Goal: Task Accomplishment & Management: Use online tool/utility

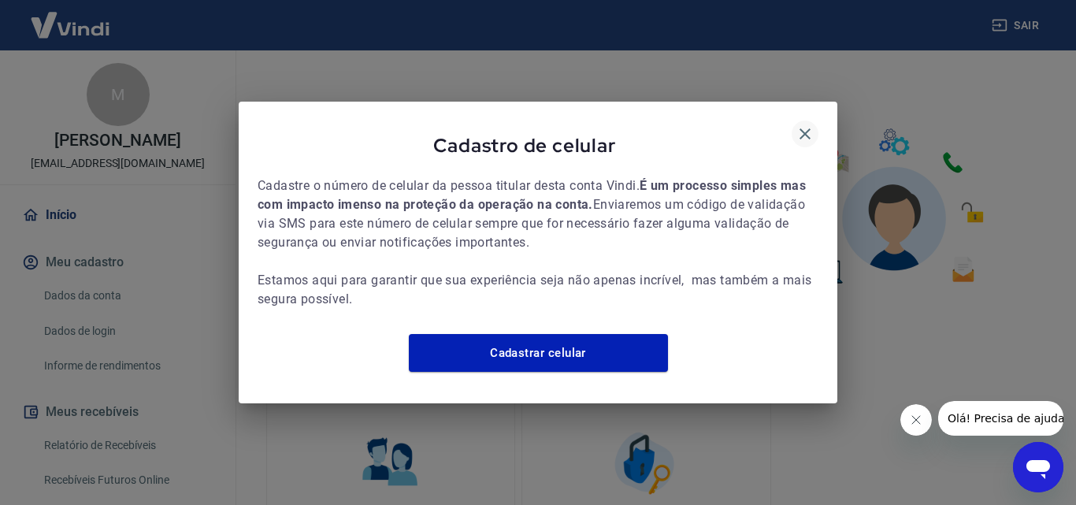
click at [807, 121] on button "button" at bounding box center [805, 134] width 27 height 27
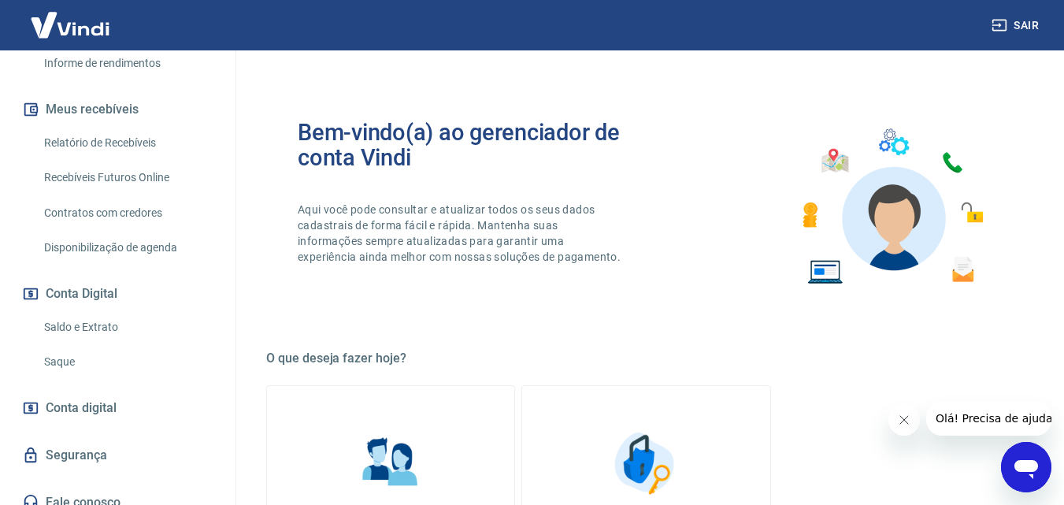
scroll to position [317, 0]
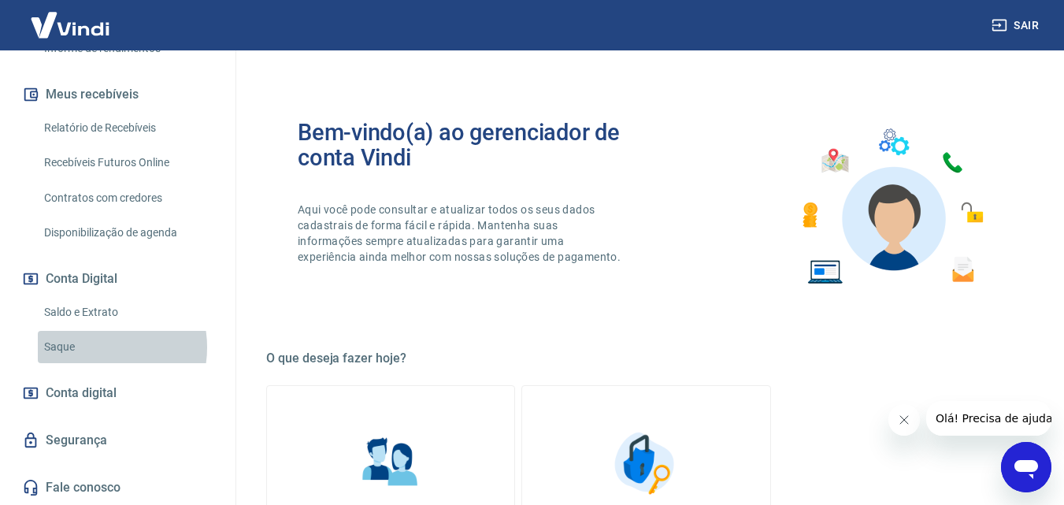
click at [95, 347] on link "Saque" at bounding box center [127, 347] width 179 height 32
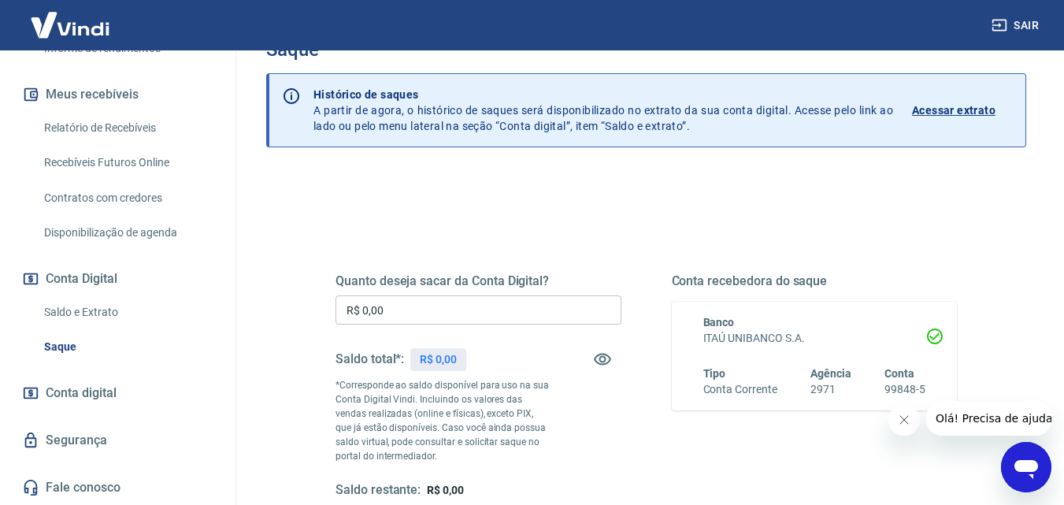
scroll to position [79, 0]
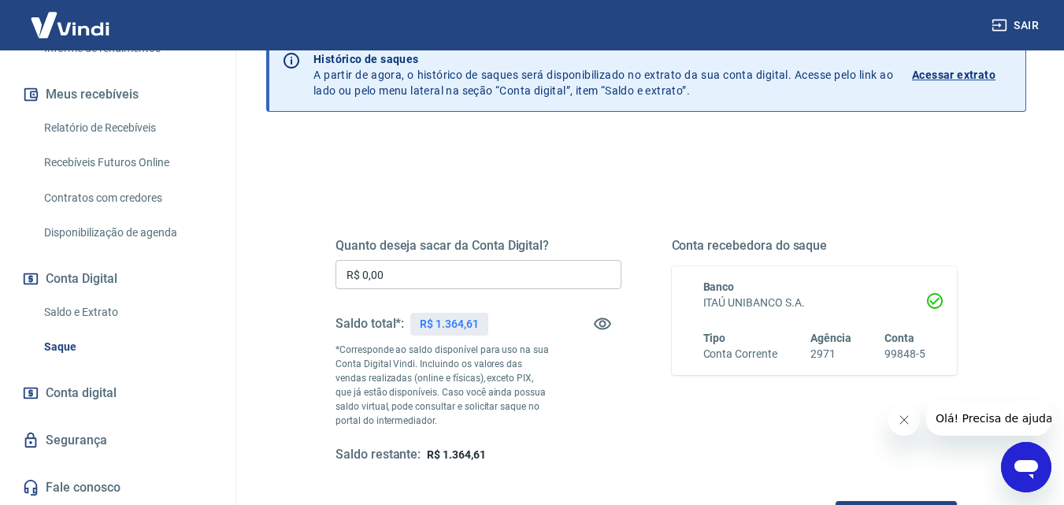
click at [520, 264] on input "R$ 0,00" at bounding box center [479, 274] width 286 height 29
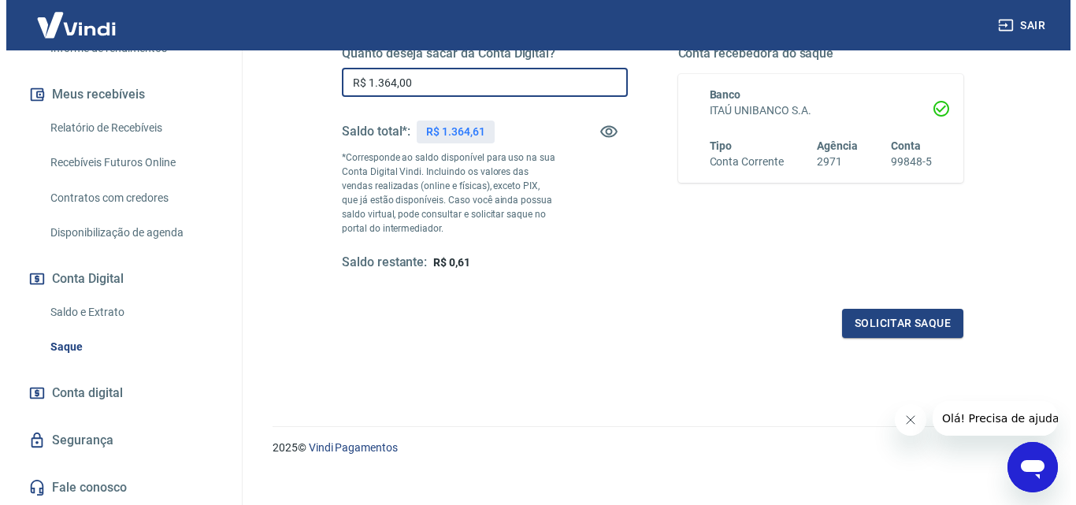
scroll to position [288, 0]
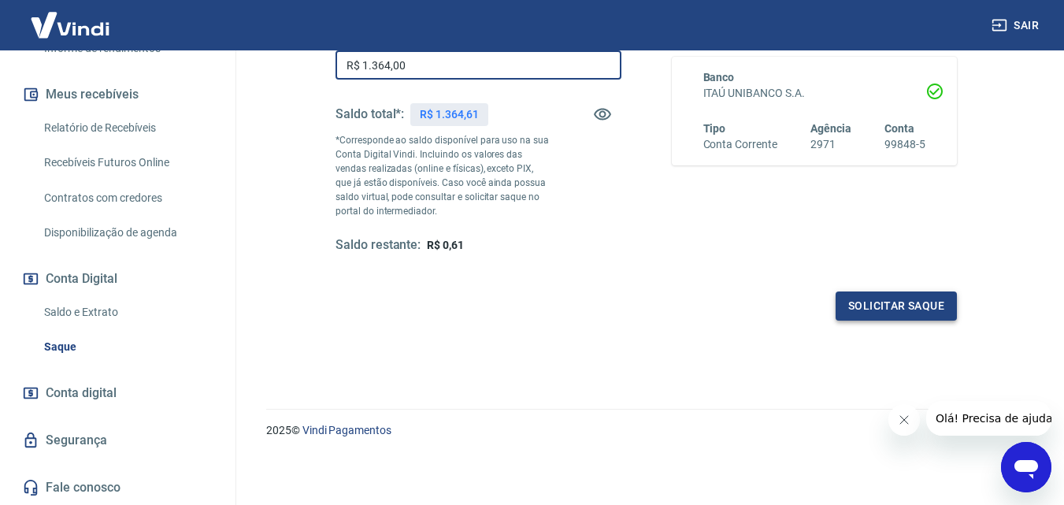
type input "R$ 1.364,00"
click at [927, 311] on button "Solicitar saque" at bounding box center [896, 305] width 121 height 29
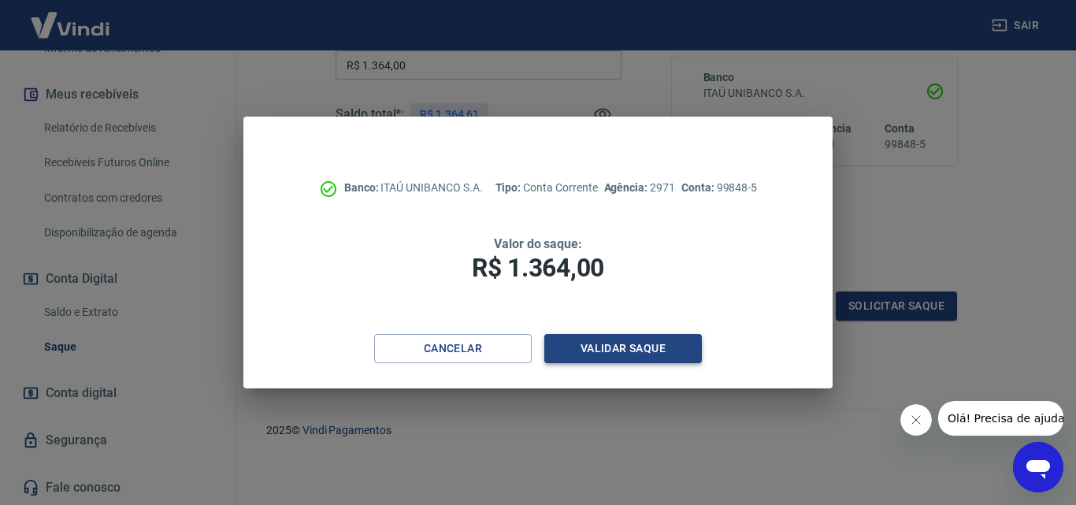
click at [638, 356] on button "Validar saque" at bounding box center [623, 348] width 158 height 29
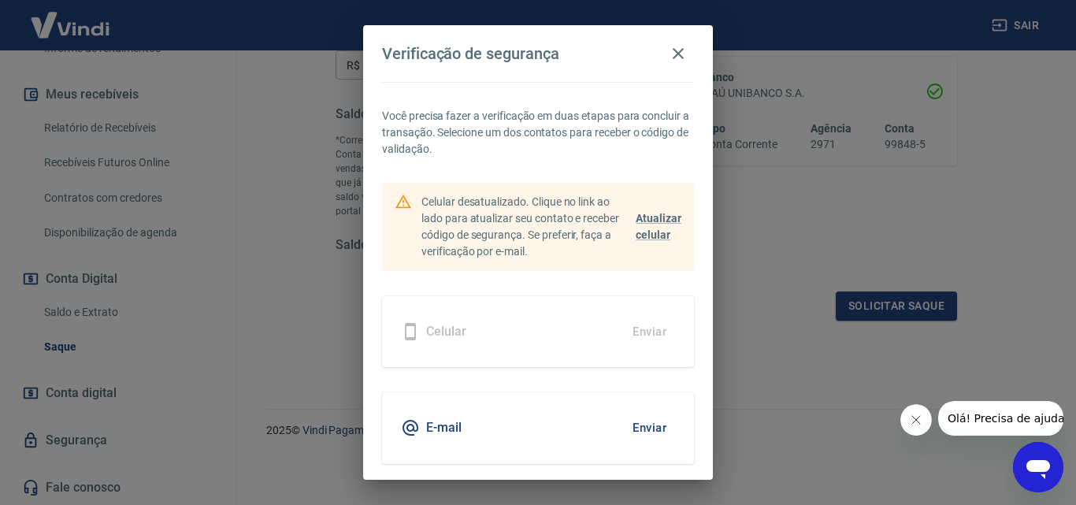
click at [642, 425] on button "Enviar" at bounding box center [649, 427] width 51 height 33
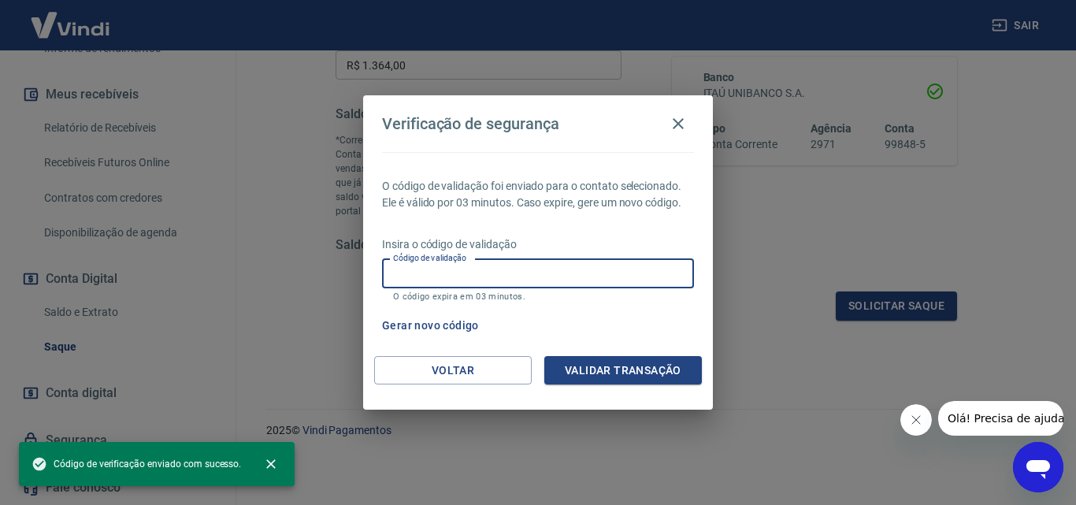
paste input "696609"
type input "696609"
click at [630, 376] on button "Validar transação" at bounding box center [623, 370] width 158 height 29
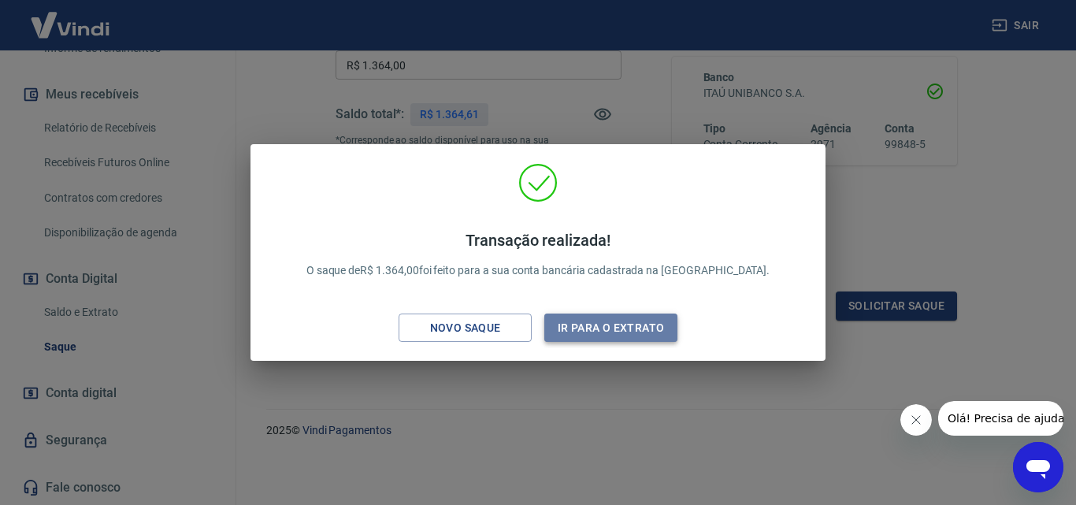
click at [597, 333] on button "Ir para o extrato" at bounding box center [610, 327] width 133 height 29
